Goal: Transaction & Acquisition: Download file/media

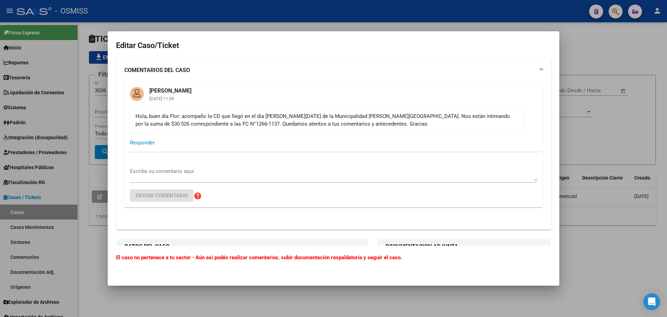
click at [637, 166] on div at bounding box center [333, 158] width 667 height 317
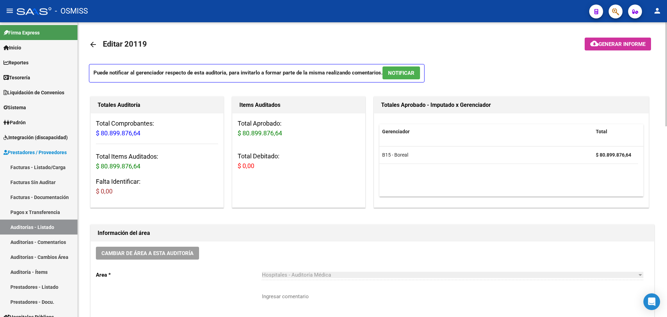
scroll to position [0, 575]
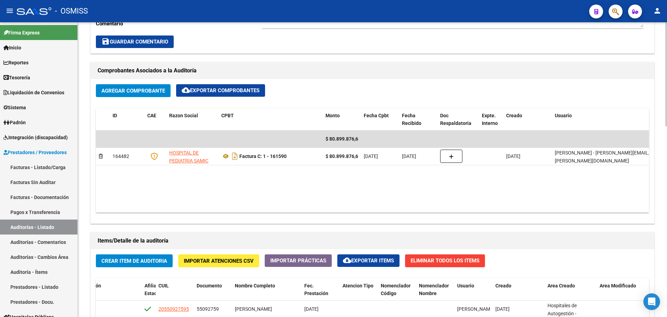
click at [268, 187] on datatable-body "$ 80.899.876,64 164482 HOSPITAL DE PEDIATRIA SAMIC "PROFESOR [PERSON_NAME]" Fac…" at bounding box center [372, 171] width 553 height 82
click at [34, 75] on link "Tesorería" at bounding box center [39, 77] width 78 height 15
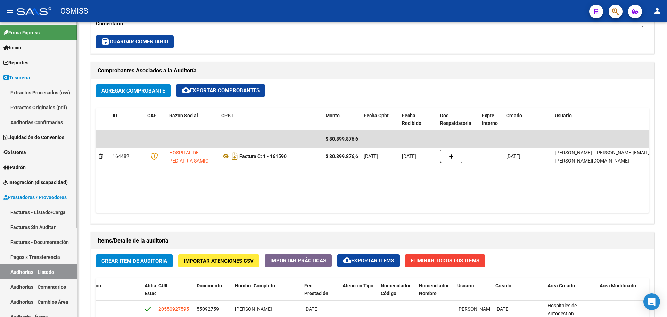
click at [54, 126] on link "Auditorías Confirmadas" at bounding box center [39, 122] width 78 height 15
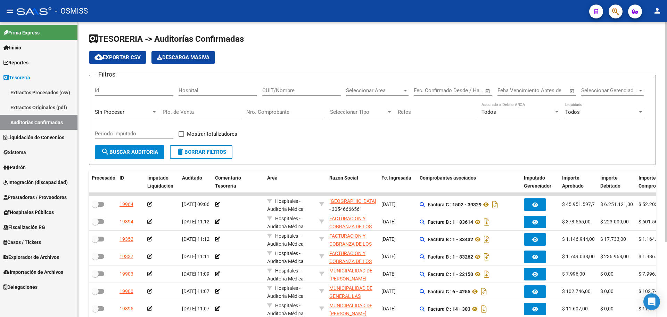
click at [340, 136] on div "Filtros Id Hospital CUIT/Nombre Seleccionar Area Seleccionar Area Fecha inicio …" at bounding box center [372, 113] width 555 height 64
click at [342, 134] on div "Filtros Id Hospital CUIT/Nombre Seleccionar Area Seleccionar Area Fecha inicio …" at bounding box center [372, 113] width 555 height 64
click at [293, 113] on input "Nro. Comprobante" at bounding box center [285, 112] width 79 height 6
type input "11905"
click at [120, 116] on div "Sin Procesar" at bounding box center [126, 109] width 63 height 15
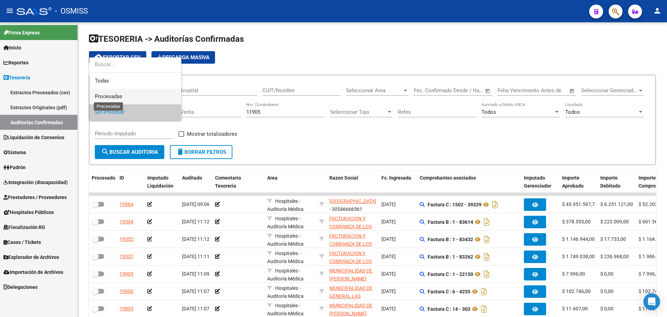
click at [118, 95] on span "Procesadas" at bounding box center [108, 96] width 27 height 6
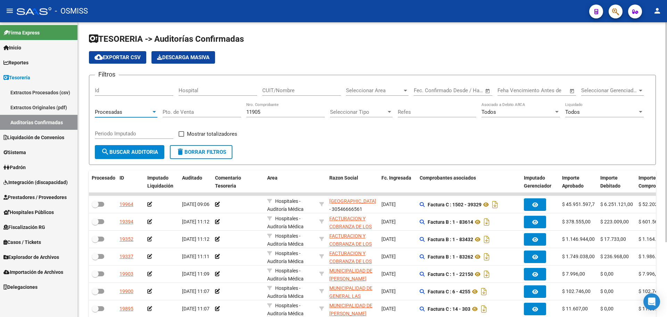
click at [131, 147] on button "search Buscar Auditoria" at bounding box center [130, 152] width 70 height 14
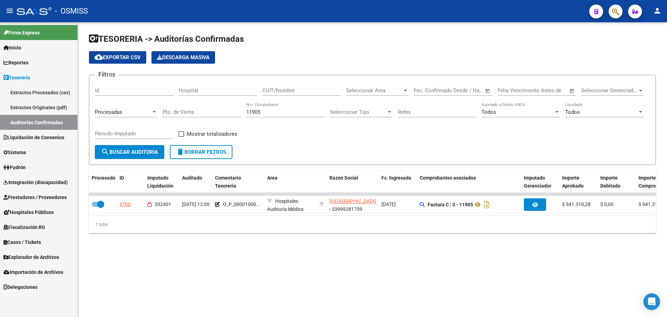
click at [131, 113] on div "Procesadas" at bounding box center [123, 112] width 56 height 6
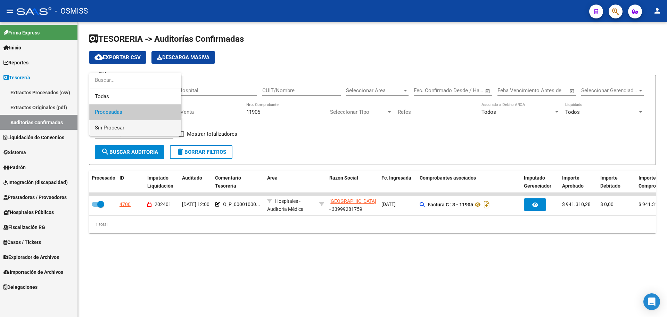
click at [130, 123] on span "Sin Procesar" at bounding box center [135, 128] width 81 height 16
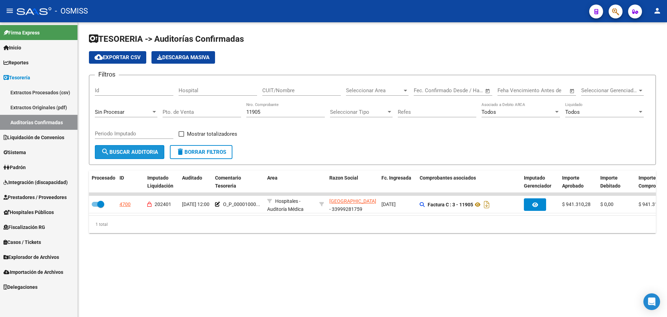
click at [130, 154] on span "search Buscar Auditoria" at bounding box center [129, 152] width 57 height 6
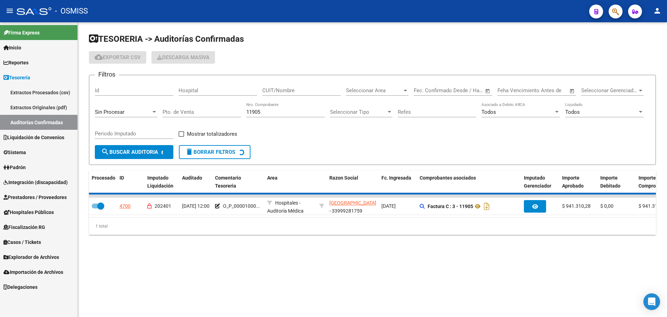
checkbox input "false"
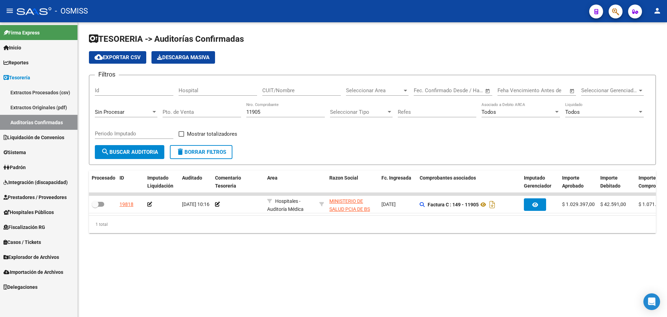
click at [263, 255] on div "TESORERIA -> Auditorías Confirmadas cloud_download Exportar CSV Descarga Masiva…" at bounding box center [372, 138] width 589 height 233
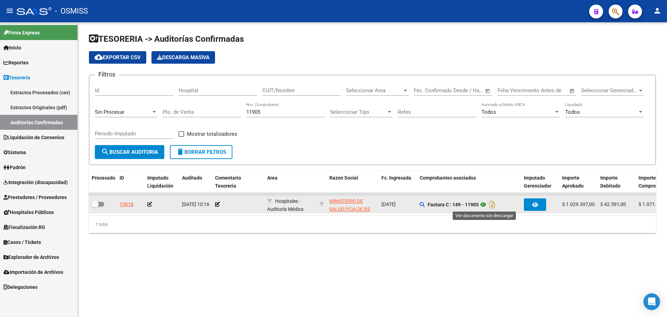
click at [483, 207] on icon at bounding box center [483, 204] width 9 height 8
